Goal: Navigation & Orientation: Find specific page/section

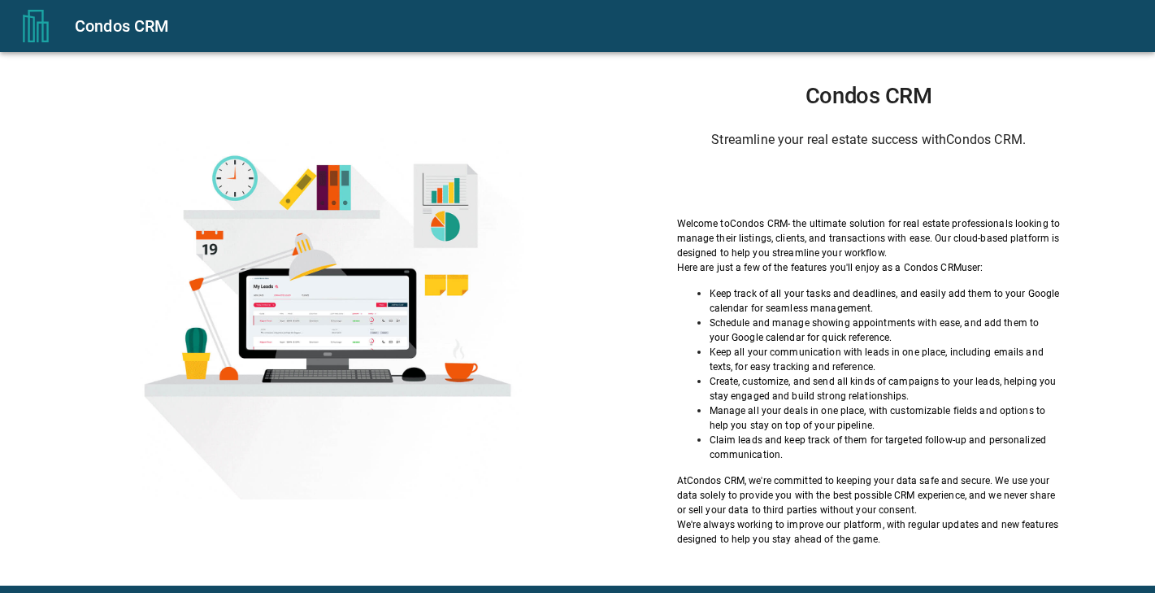
click at [811, 176] on div "Sign in with Google. Opens in new tab" at bounding box center [869, 184] width 150 height 36
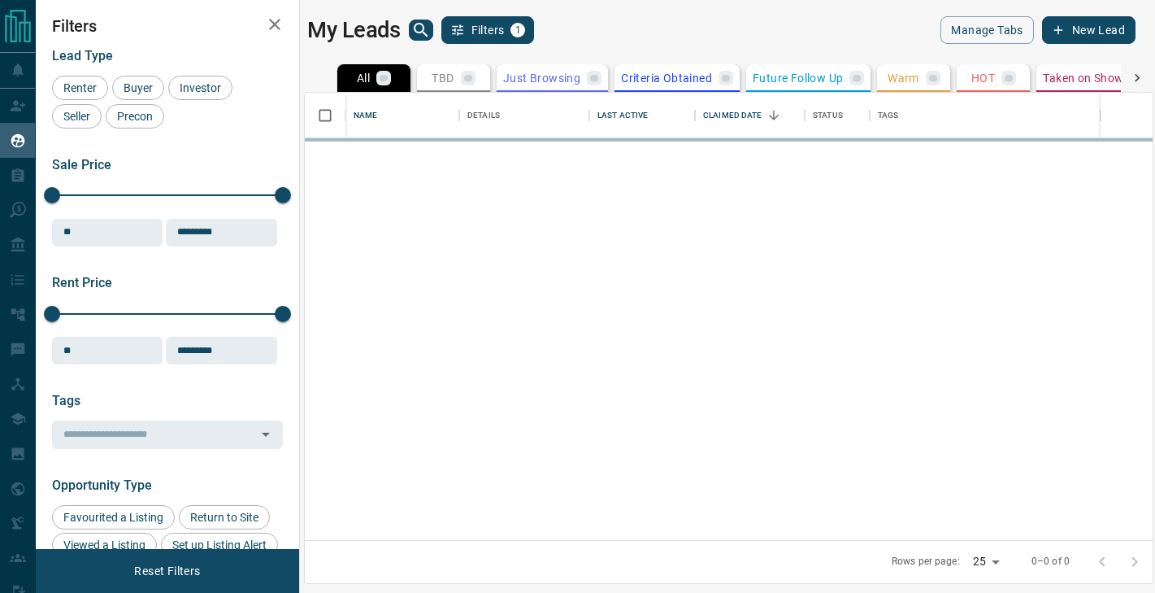
scroll to position [447, 848]
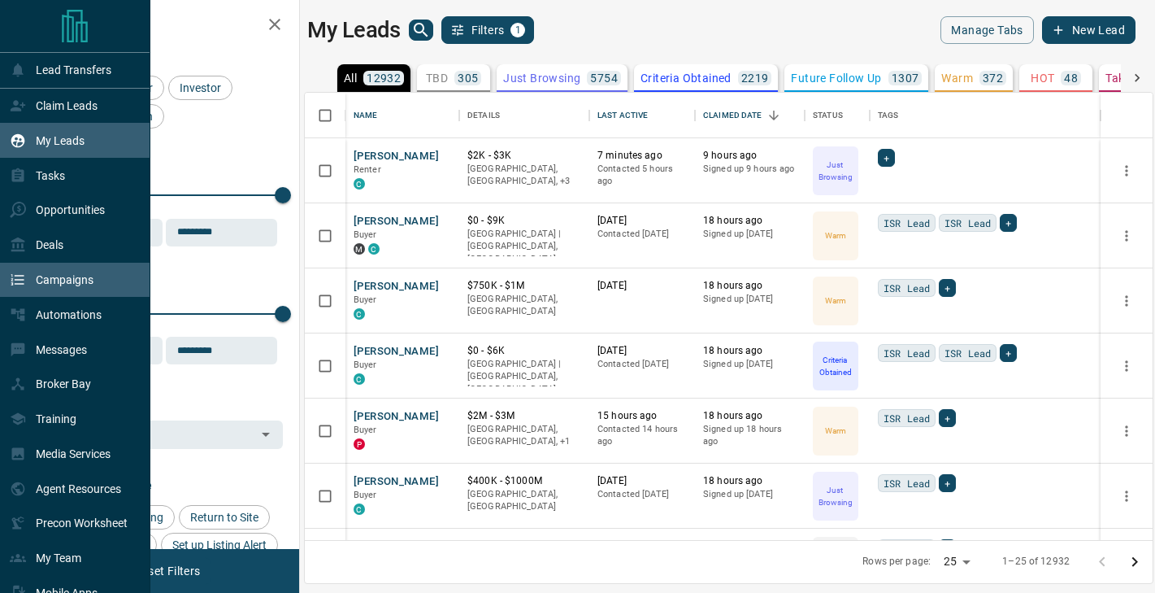
click at [43, 268] on div "Campaigns" at bounding box center [52, 280] width 84 height 27
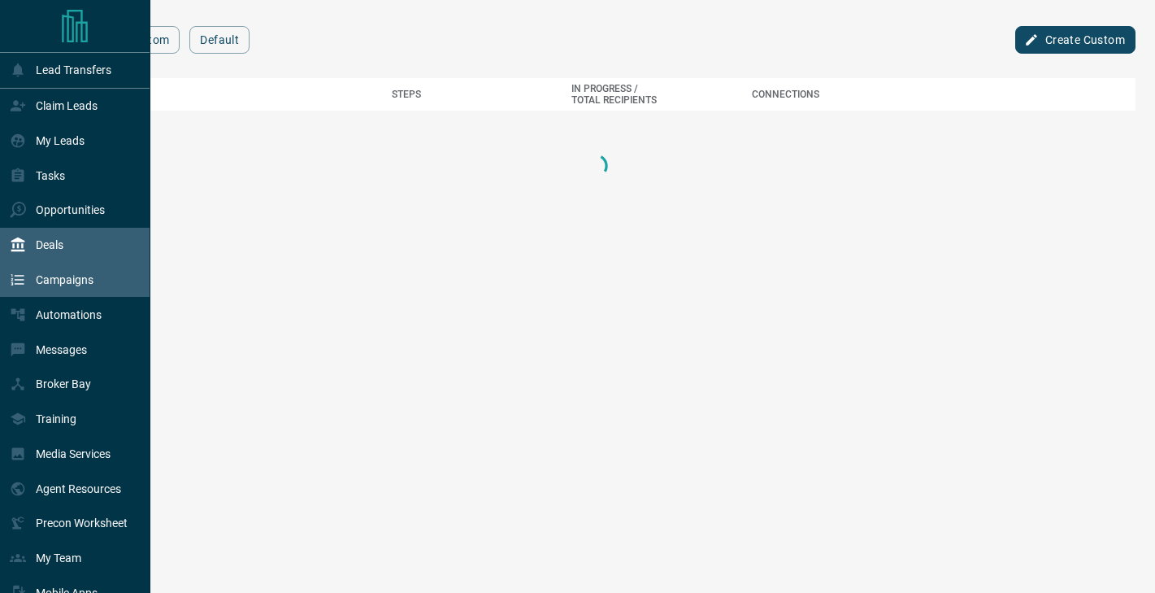
click at [39, 255] on div "Deals" at bounding box center [37, 245] width 54 height 27
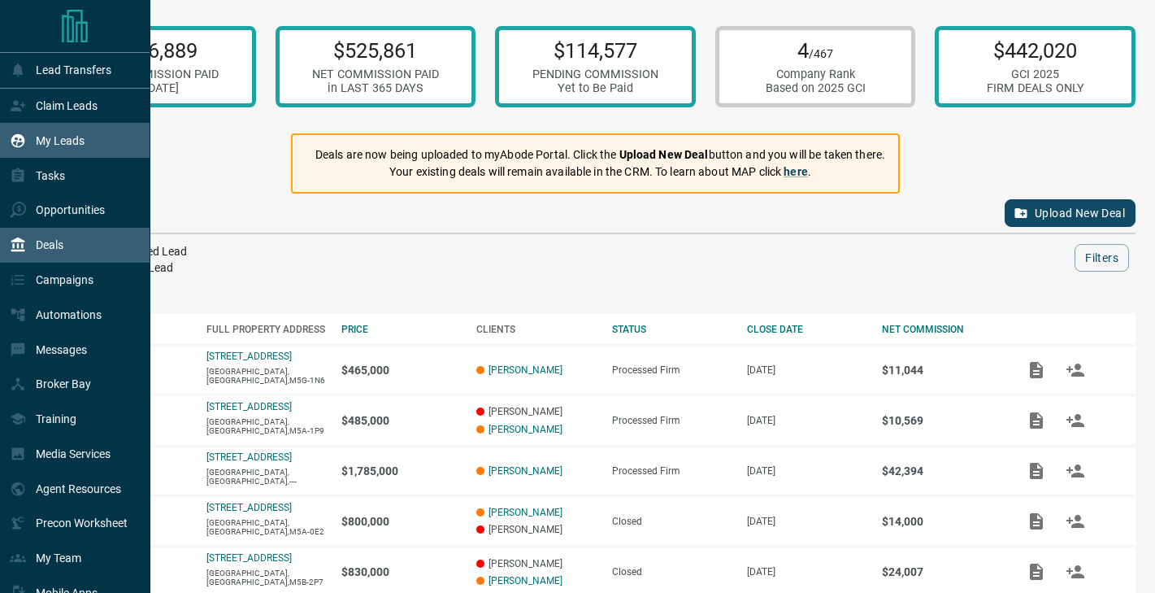
click at [77, 145] on p "My Leads" at bounding box center [60, 140] width 49 height 13
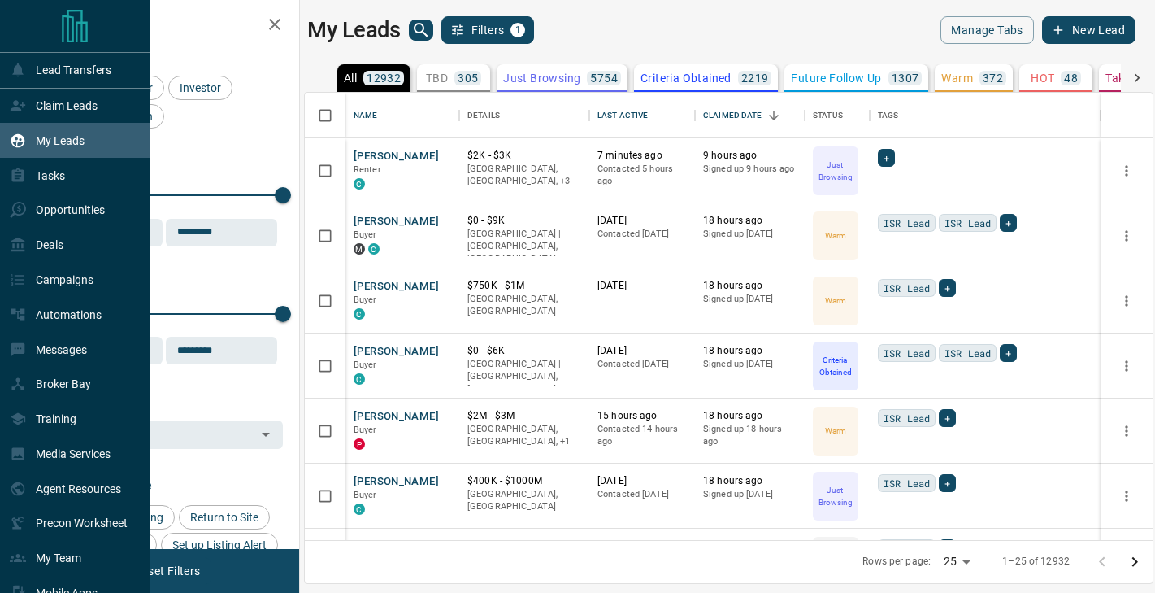
scroll to position [447, 848]
click at [87, 546] on div "My Team" at bounding box center [75, 558] width 150 height 35
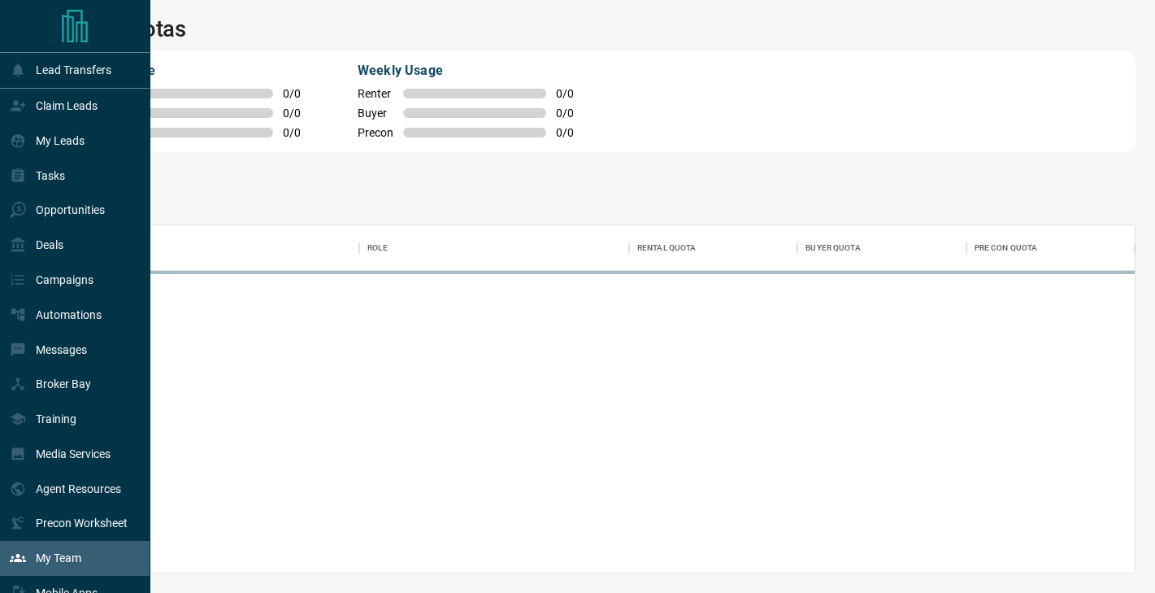
scroll to position [347, 1079]
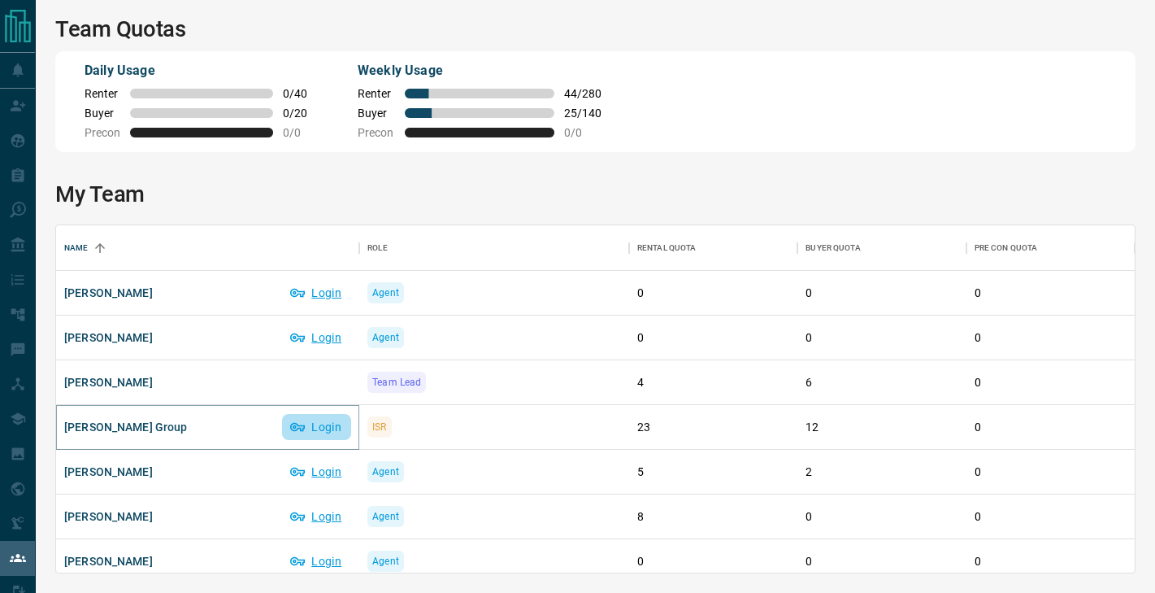
click at [333, 435] on button "Login" at bounding box center [316, 427] width 69 height 26
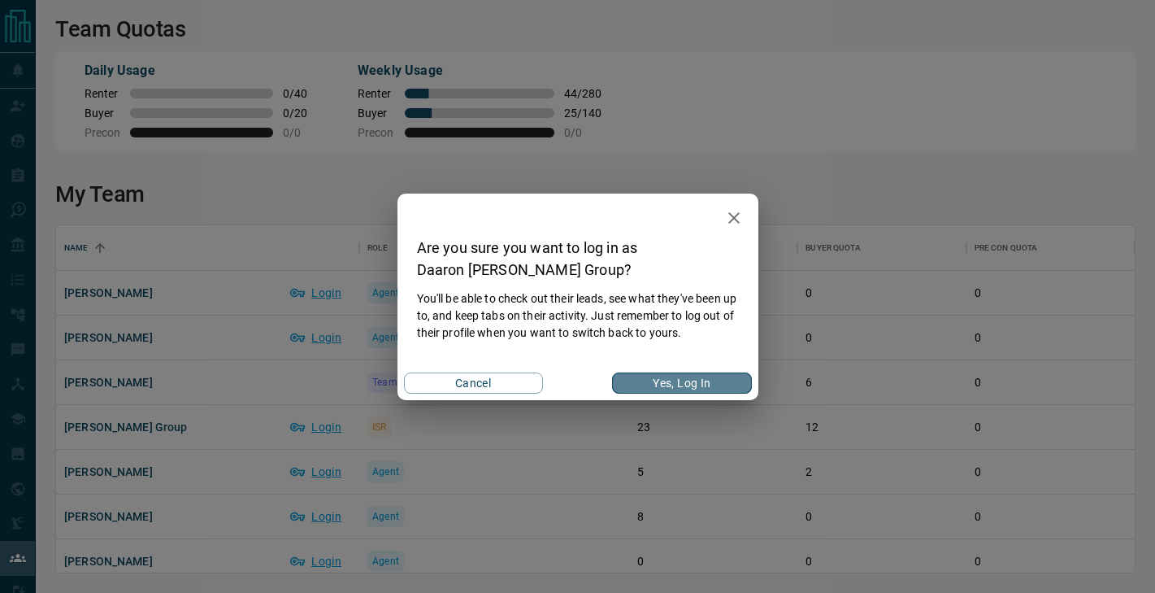
click at [663, 382] on button "Yes, Log In" at bounding box center [681, 382] width 139 height 21
